Goal: Task Accomplishment & Management: Complete application form

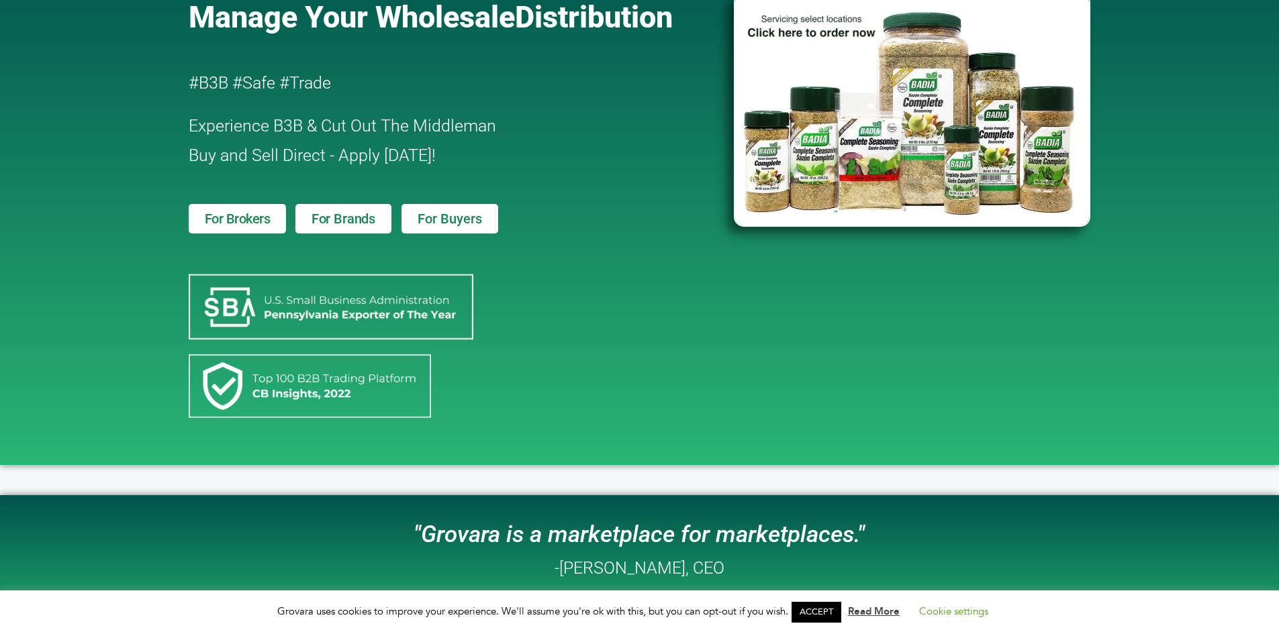
scroll to position [134, 0]
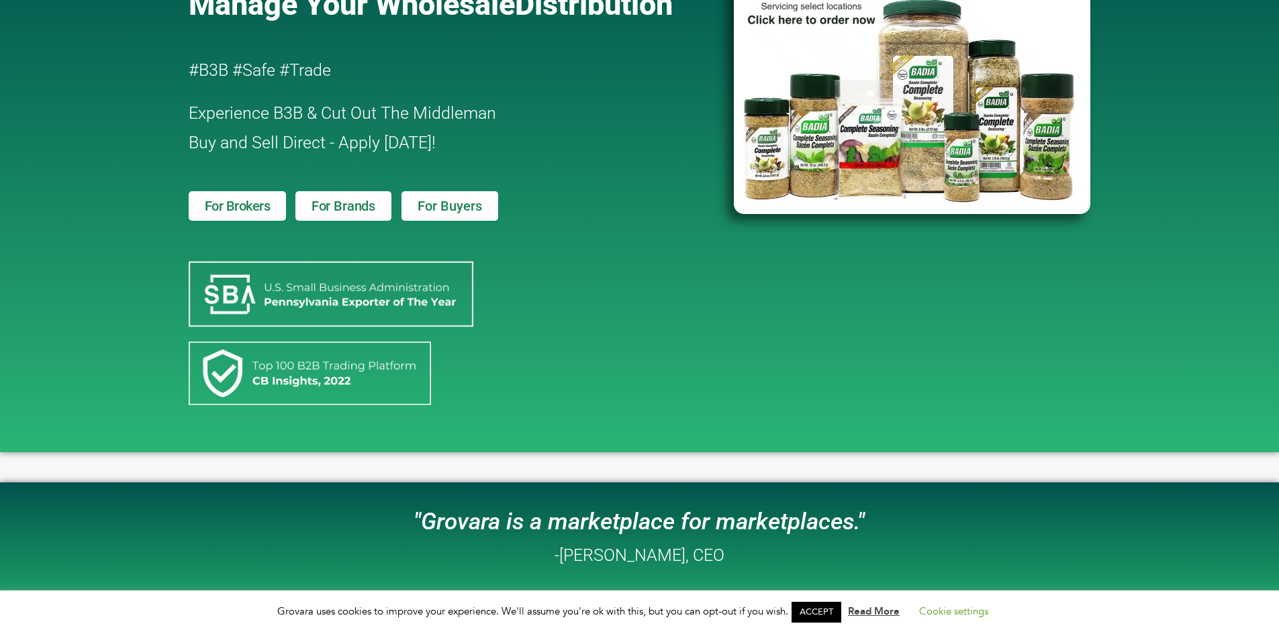
click at [224, 213] on span "For Brokers" at bounding box center [238, 205] width 66 height 13
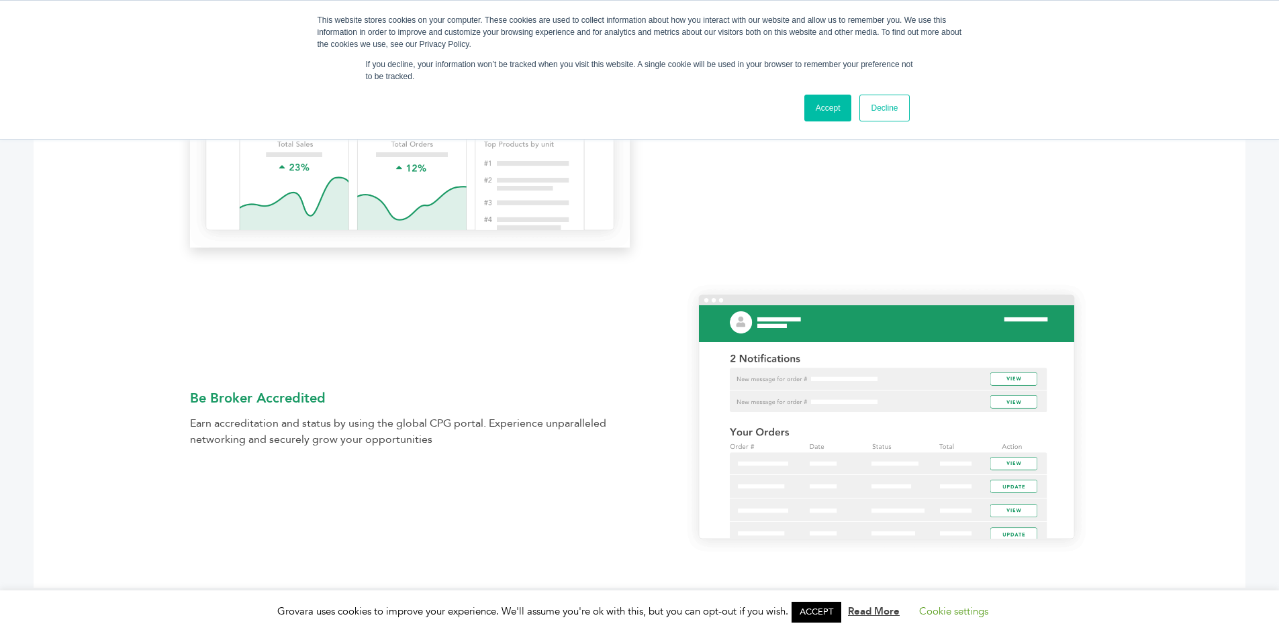
scroll to position [1208, 0]
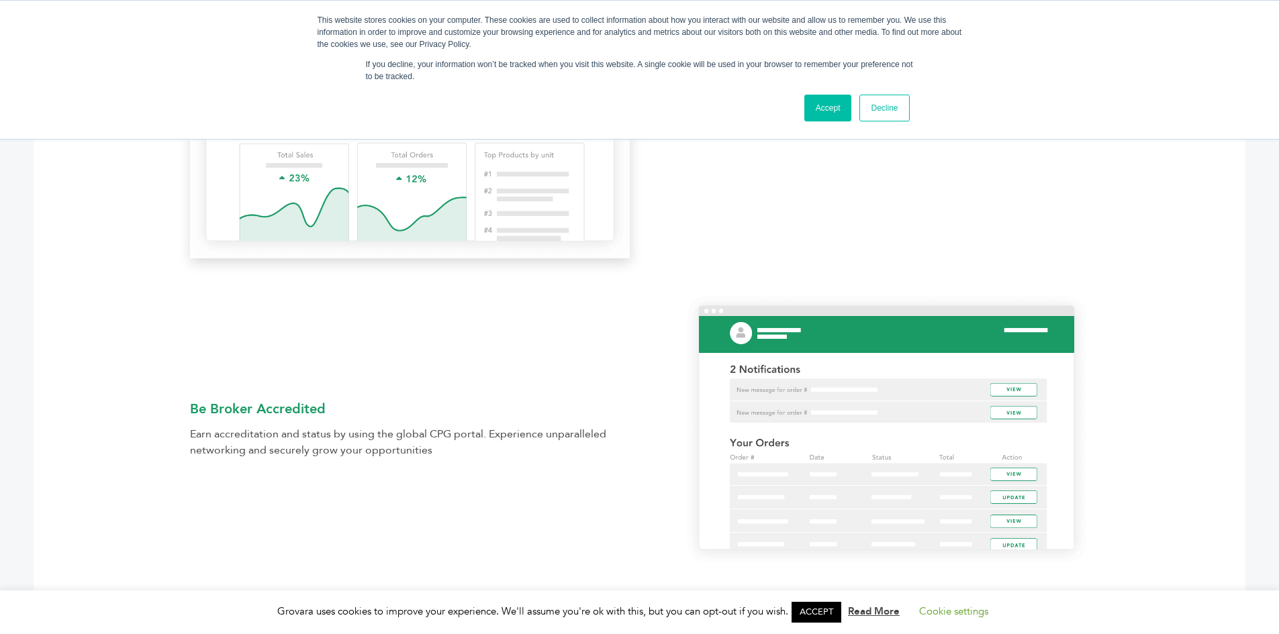
click at [370, 434] on div "Earn accreditation and status by using the global CPG portal. Experience unpara…" at bounding box center [410, 442] width 440 height 32
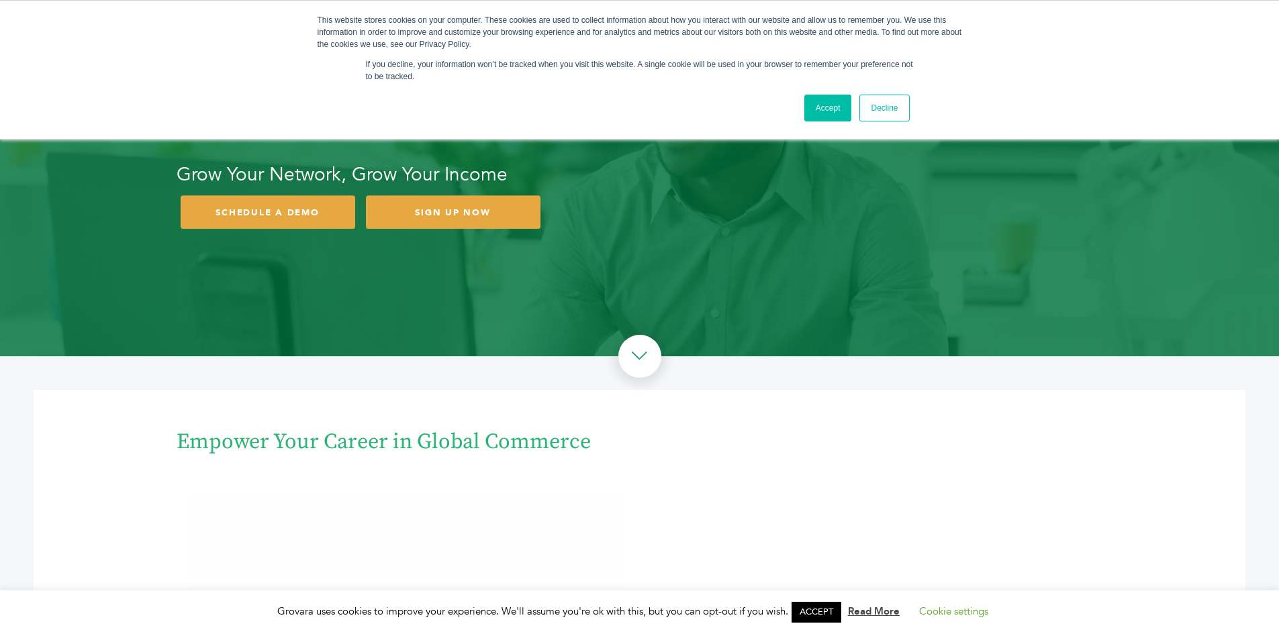
scroll to position [0, 0]
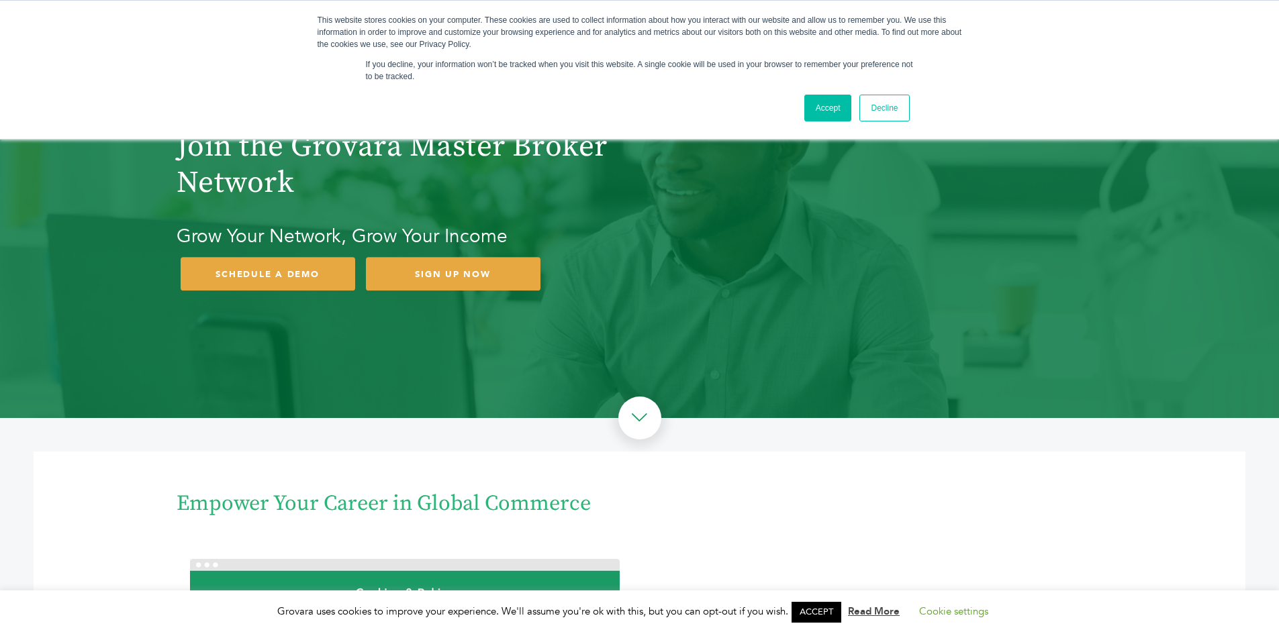
click at [822, 101] on link "Accept" at bounding box center [828, 108] width 48 height 27
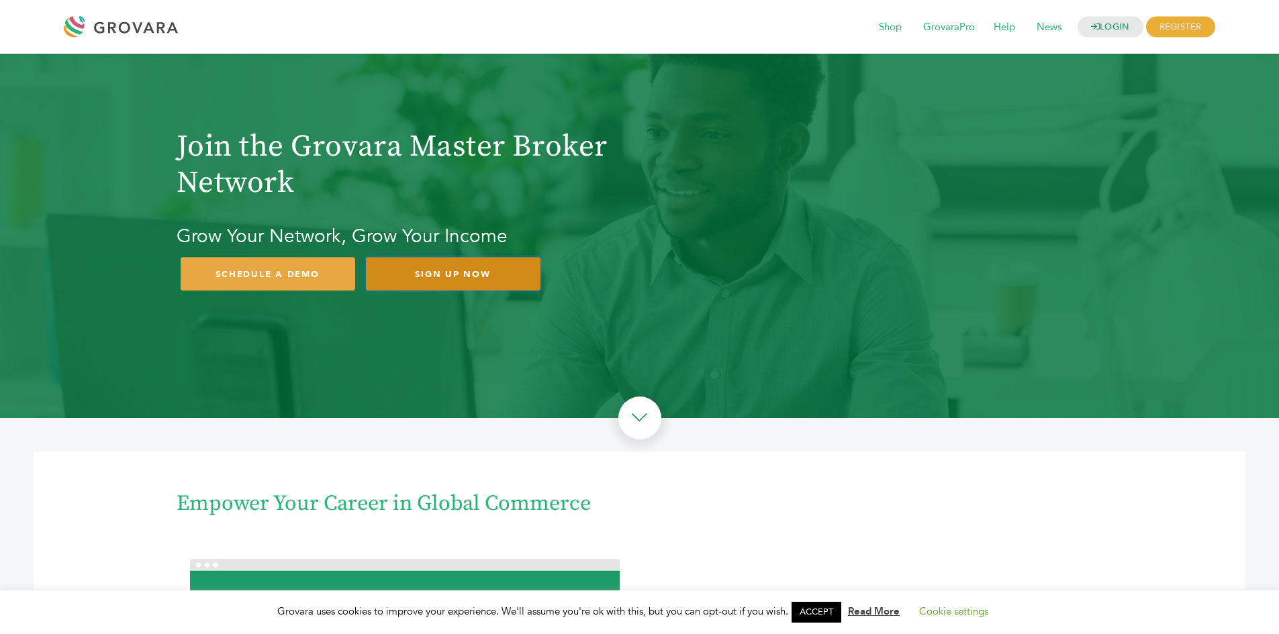
click at [472, 273] on link "SIGN UP NOW" at bounding box center [453, 274] width 175 height 34
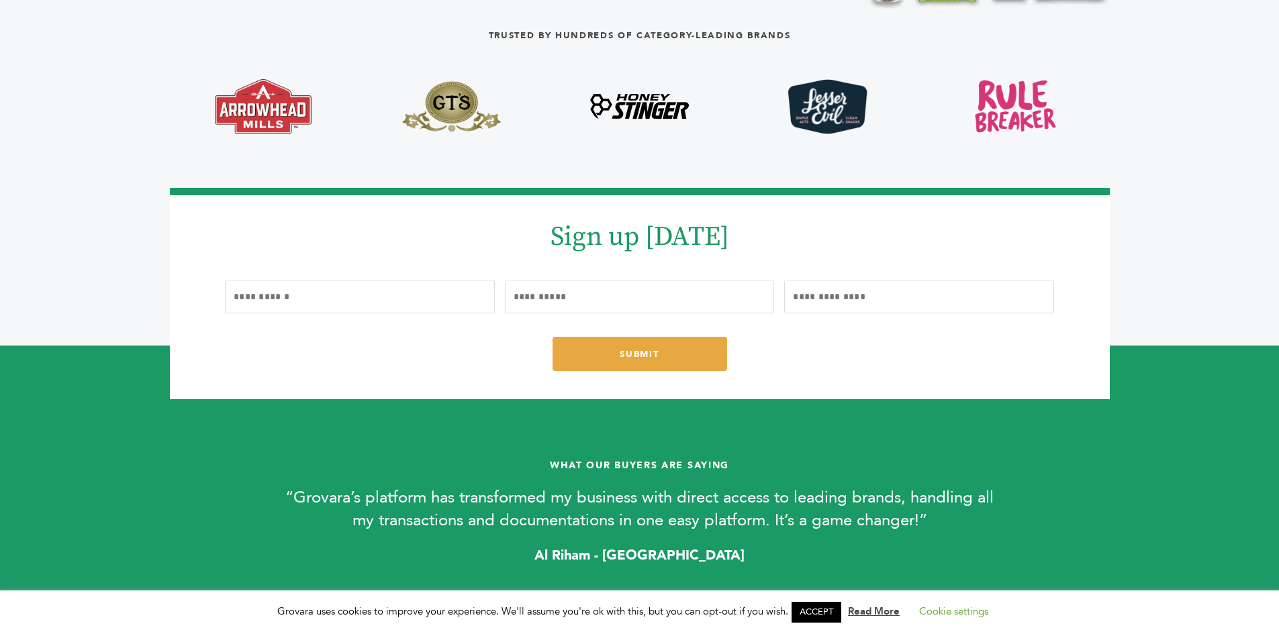
scroll to position [556, 0]
